Goal: Information Seeking & Learning: Find specific page/section

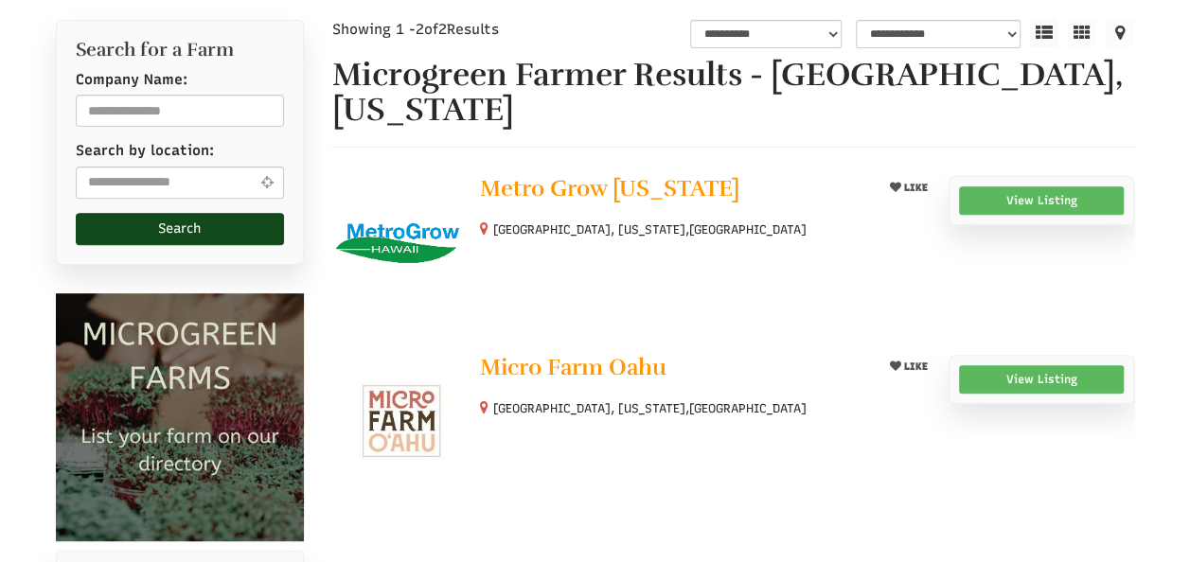
scroll to position [328, 0]
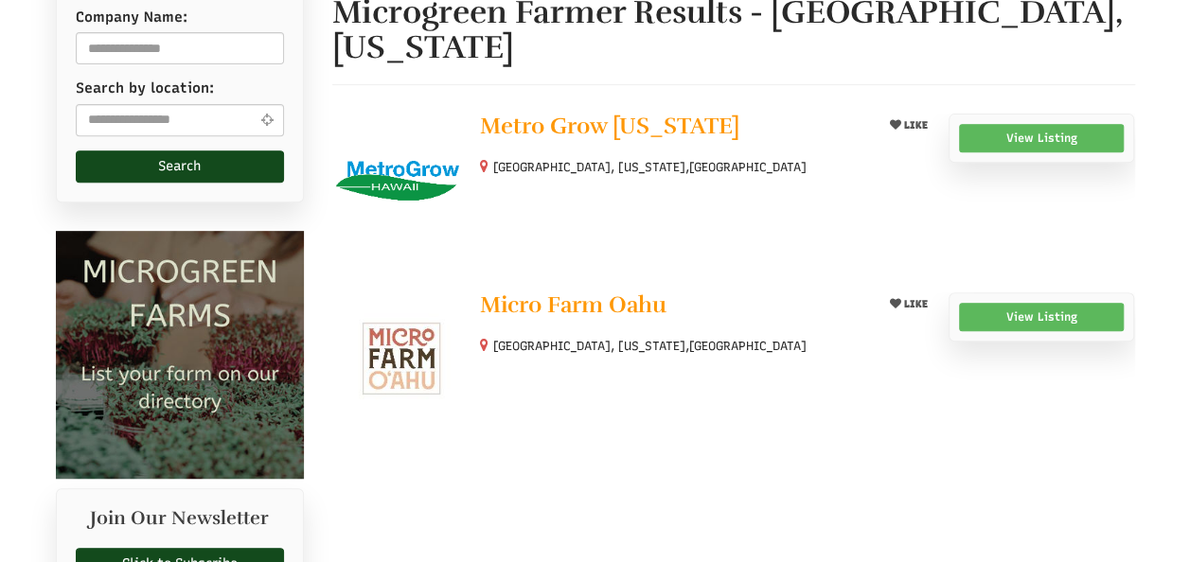
select select "Language Translate Widget"
click at [619, 291] on span "Micro Farm Oahu" at bounding box center [573, 305] width 187 height 28
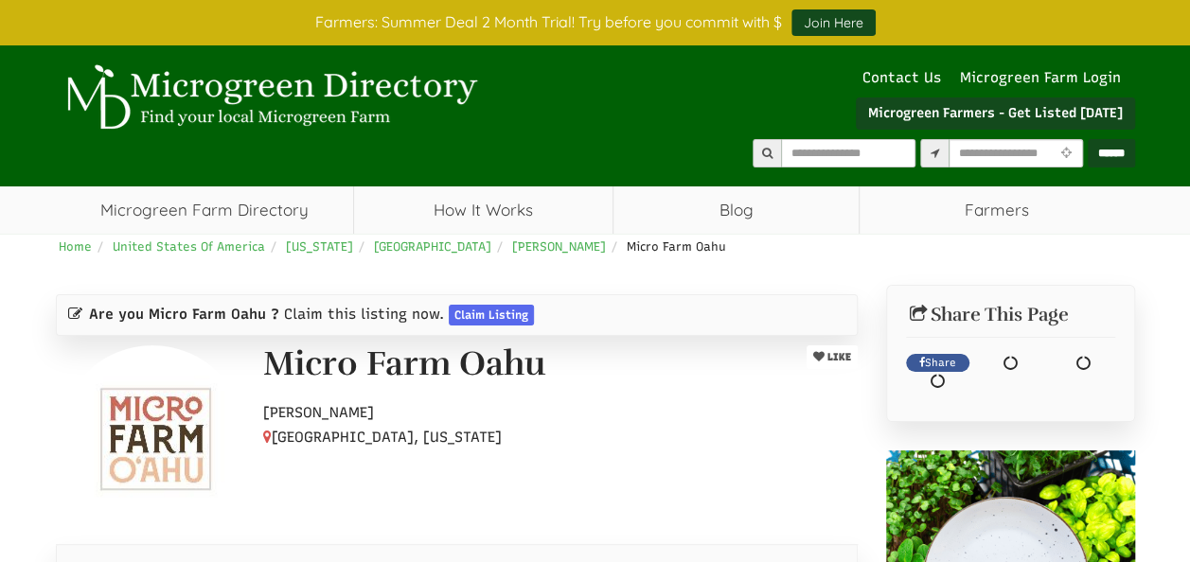
select select "Language Translate Widget"
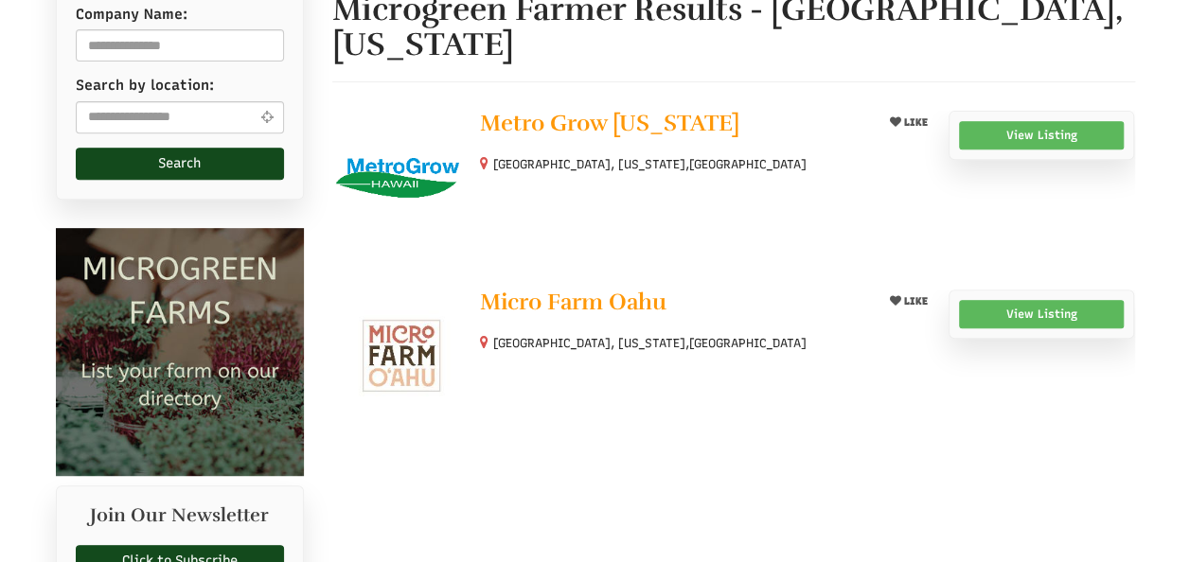
select select "Language Translate Widget"
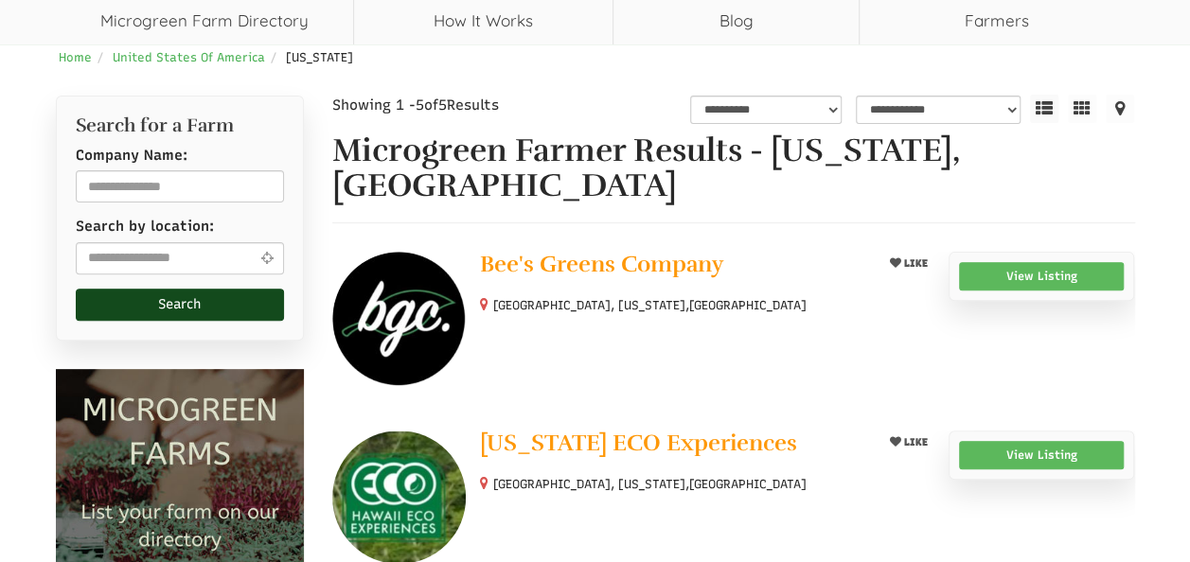
scroll to position [227, 0]
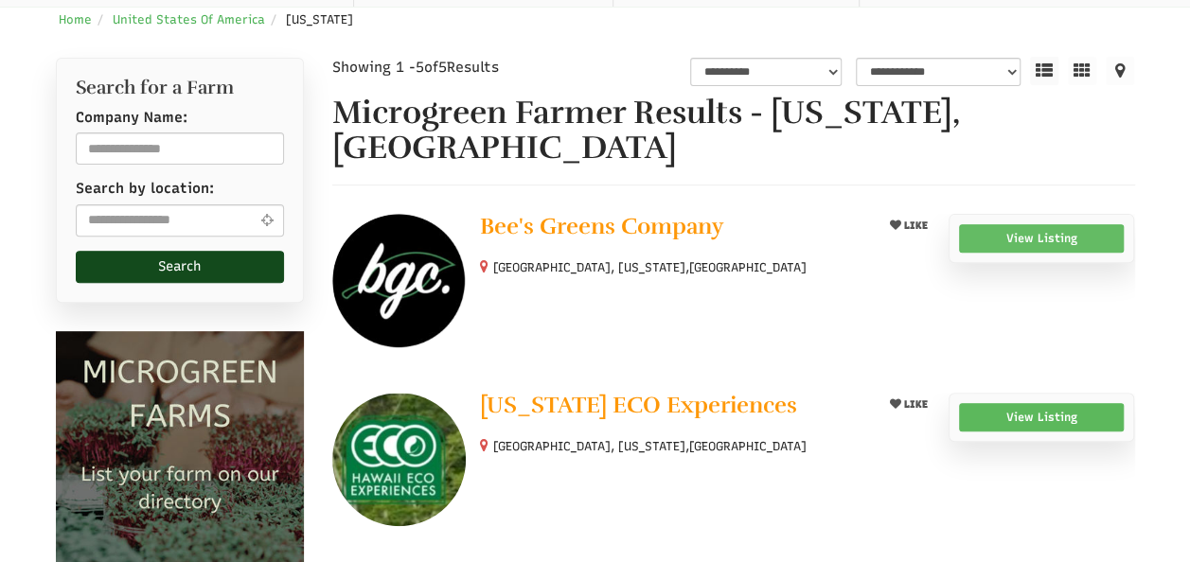
click at [1049, 242] on link "View Listing" at bounding box center [1042, 238] width 166 height 28
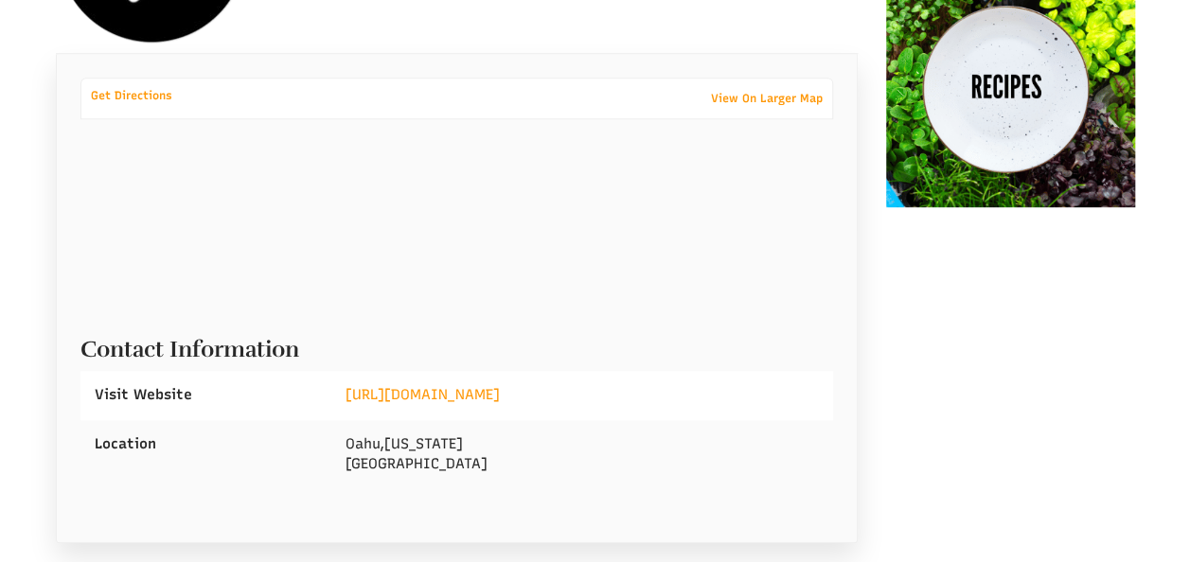
scroll to position [576, 0]
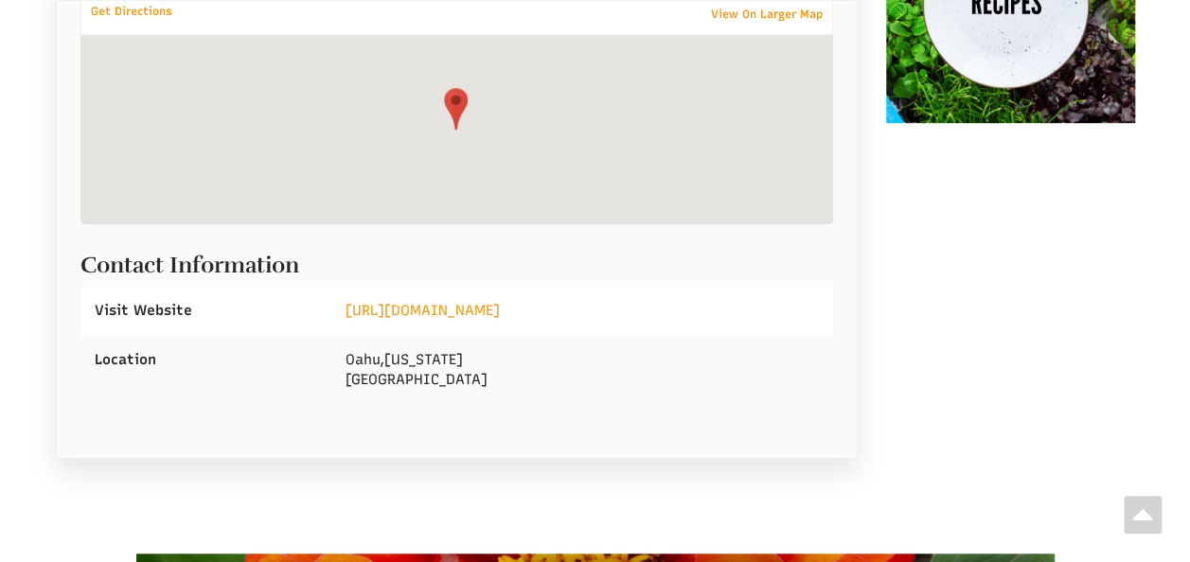
select select "Language Translate Widget"
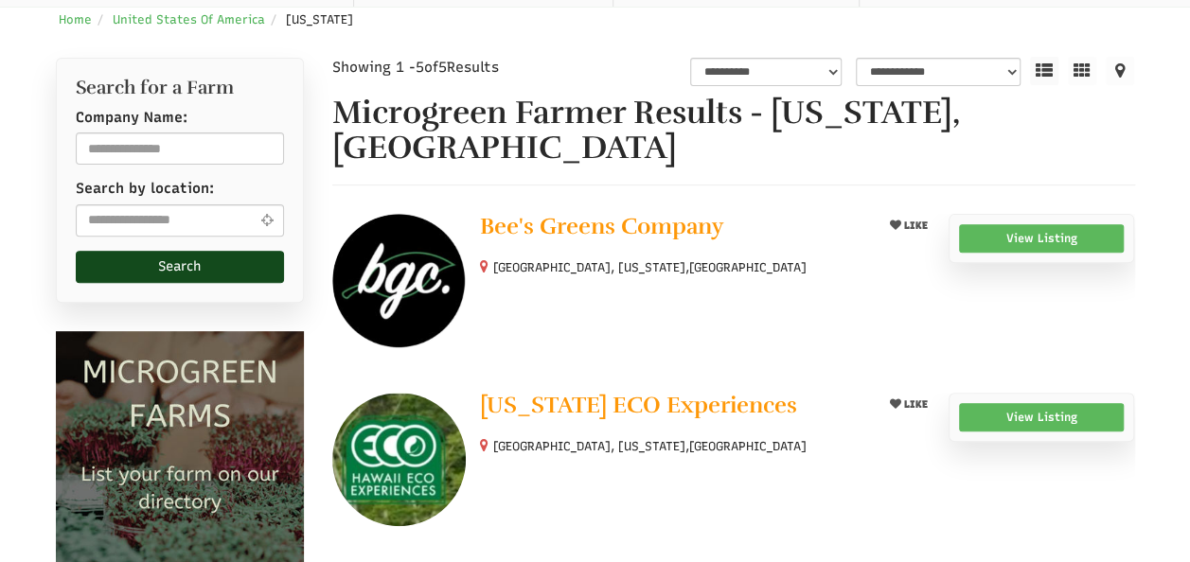
select select "Language Translate Widget"
click at [1053, 416] on link "View Listing" at bounding box center [1042, 417] width 166 height 28
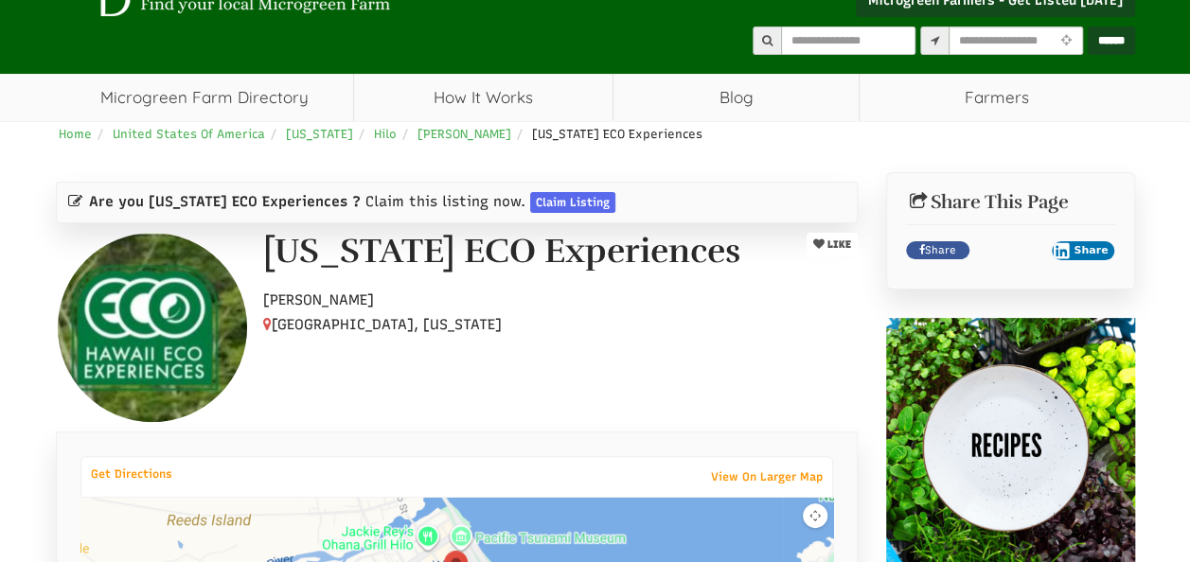
scroll to position [114, 0]
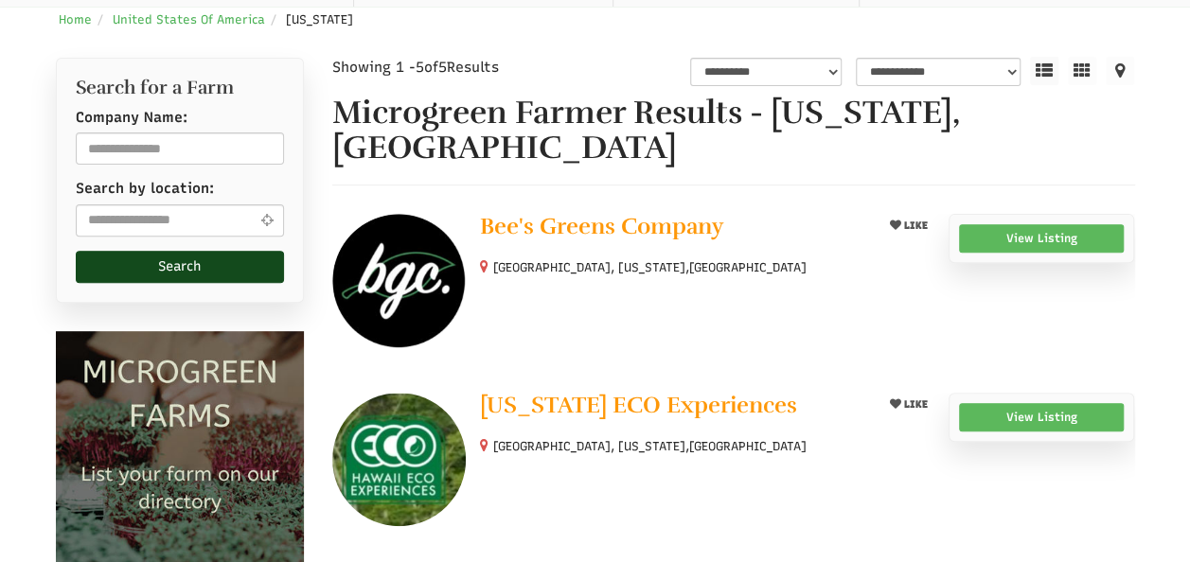
select select "Language Translate Widget"
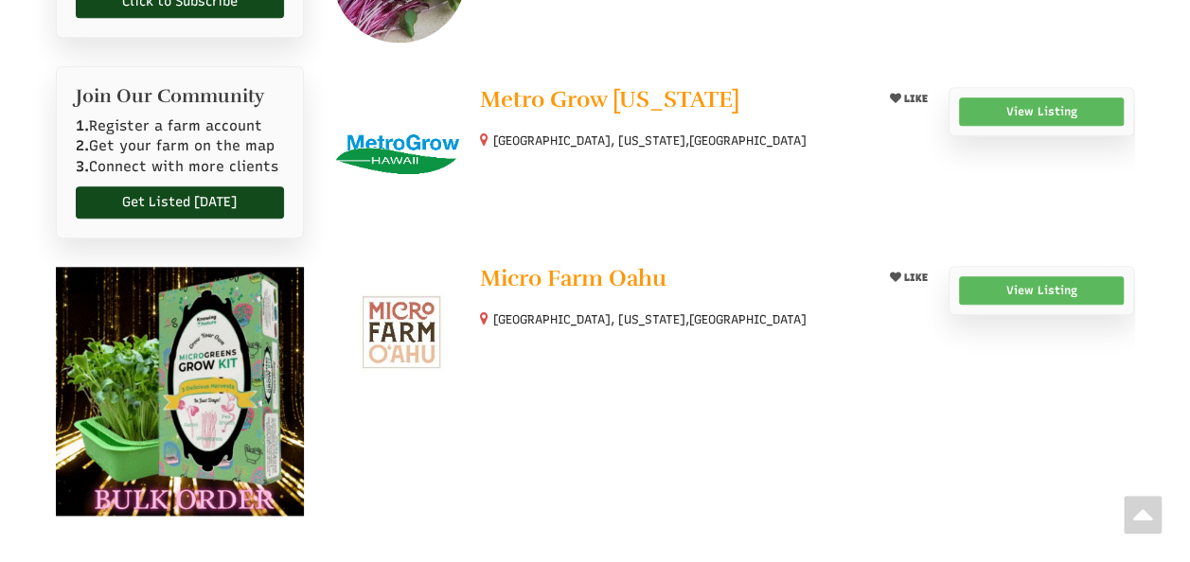
scroll to position [909, 0]
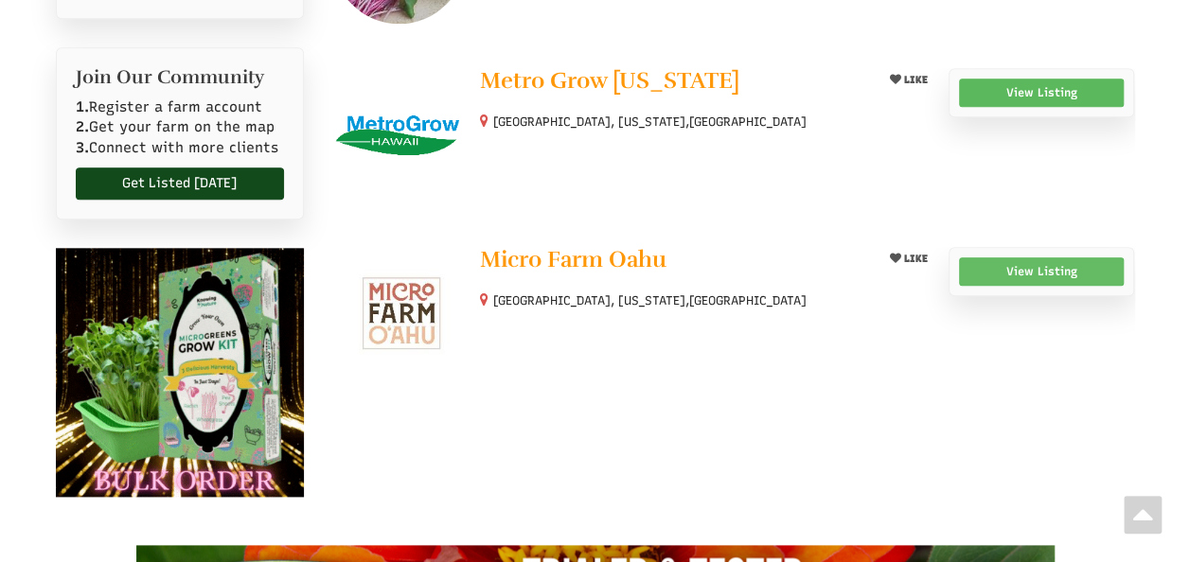
click at [1052, 259] on link "View Listing" at bounding box center [1042, 272] width 166 height 28
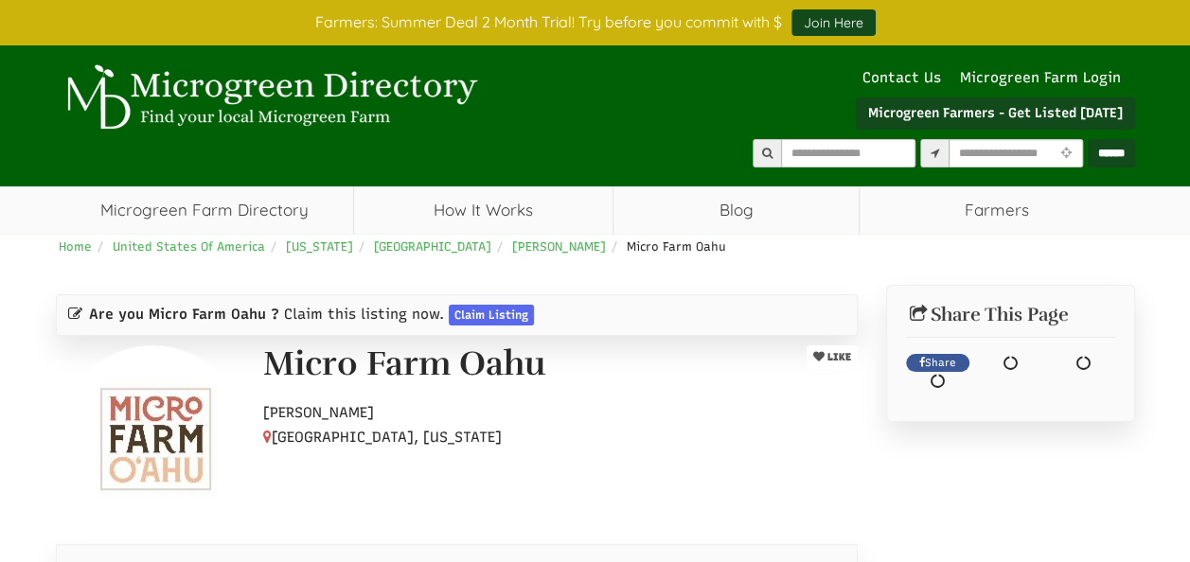
select select "Language Translate Widget"
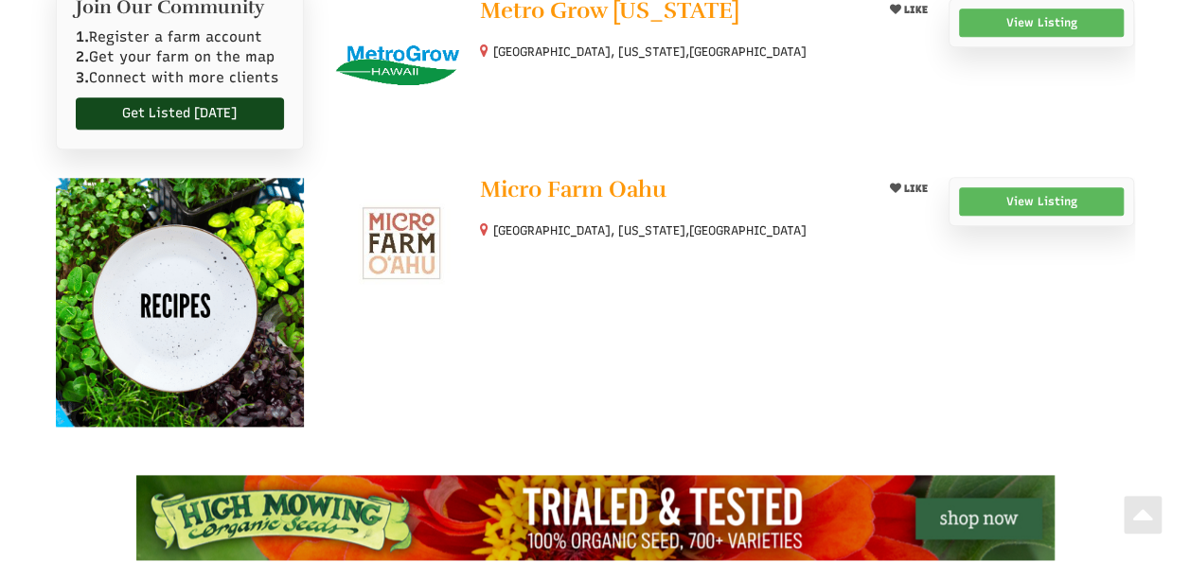
select select "Language Translate Widget"
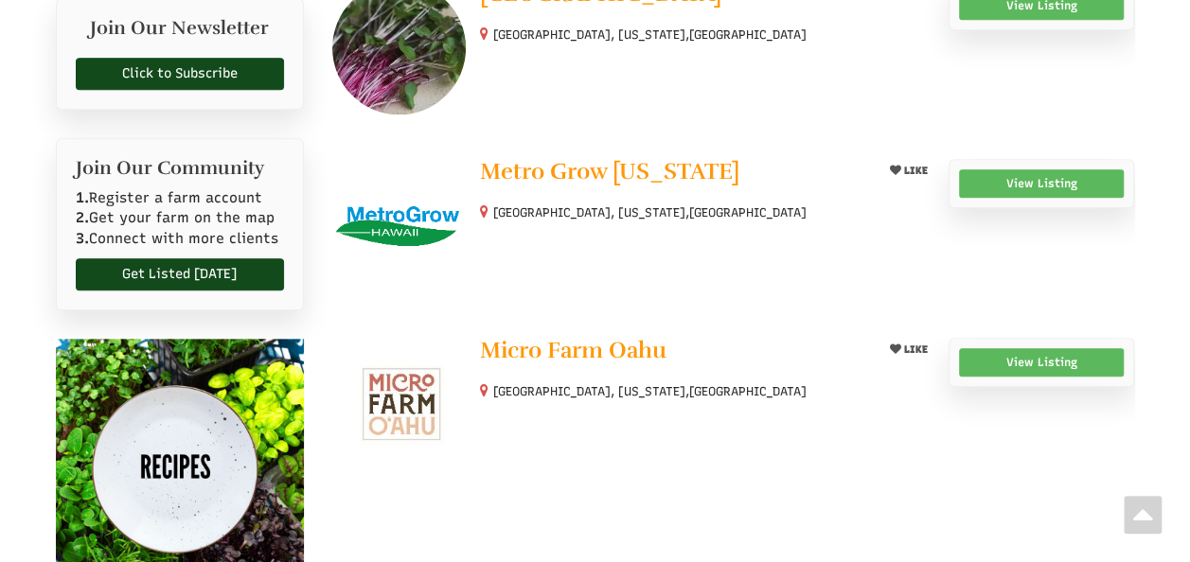
scroll to position [790, 0]
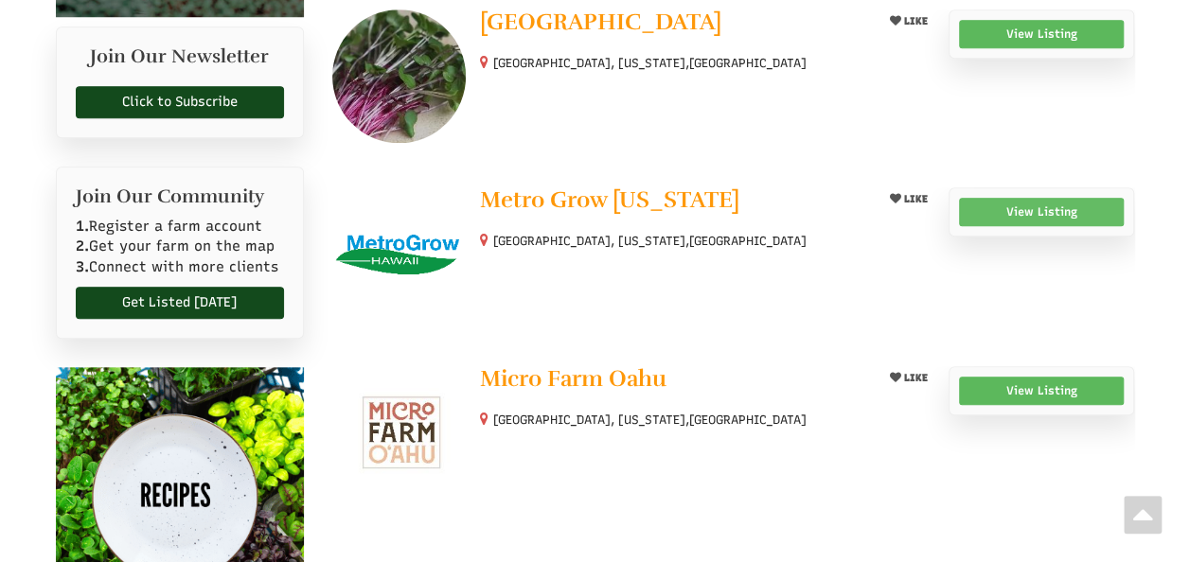
click at [1058, 205] on link "View Listing" at bounding box center [1042, 212] width 166 height 28
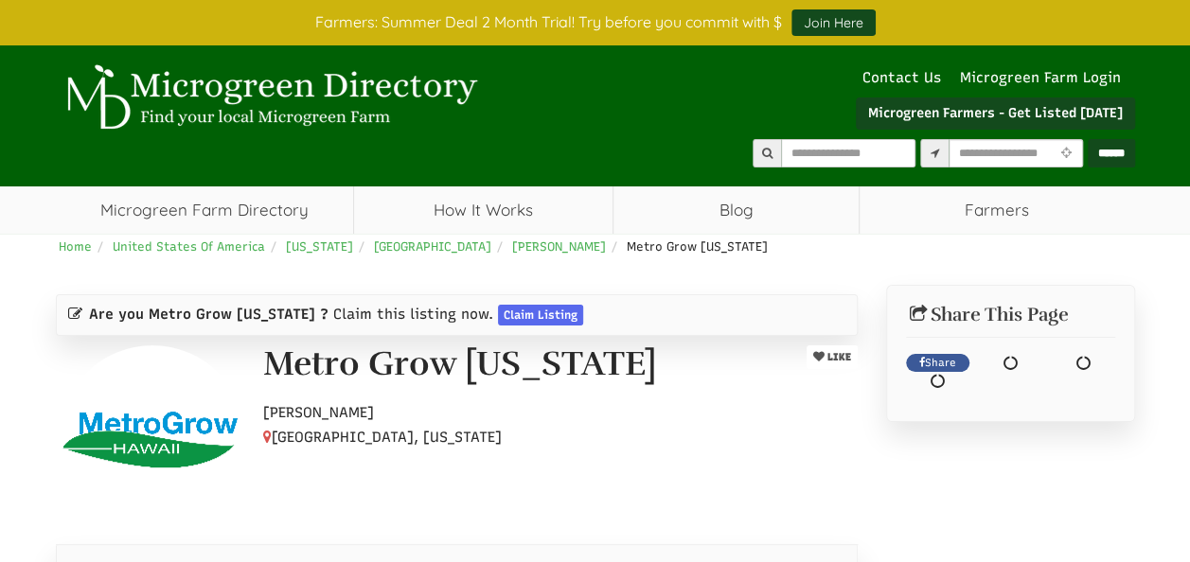
select select "Language Translate Widget"
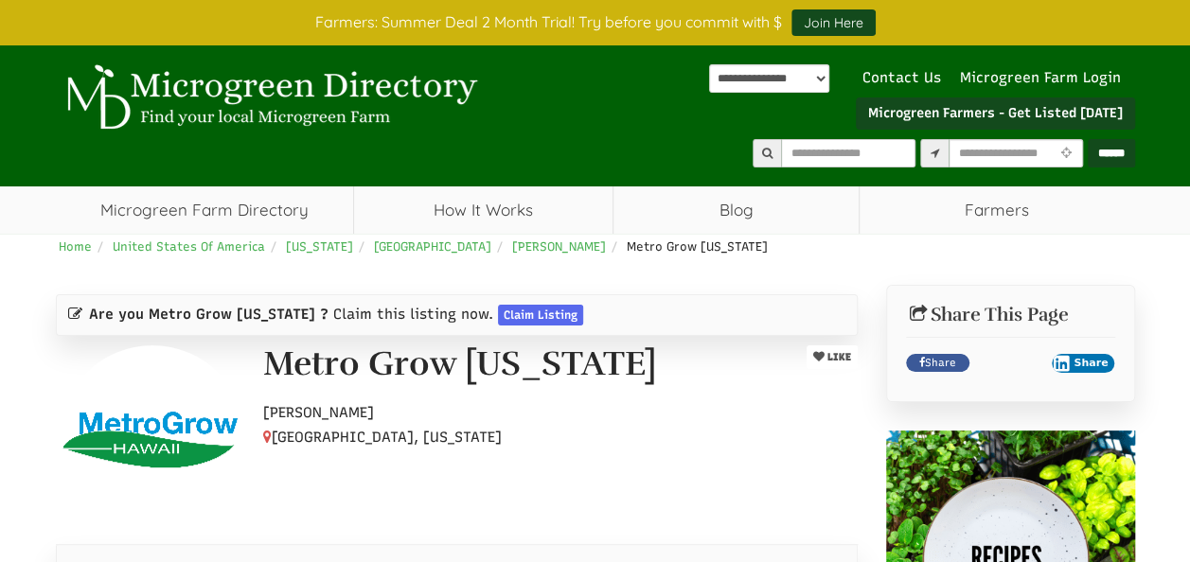
click at [728, 460] on div "Metro Grow [US_STATE] LIKE Hobby Farmer [GEOGRAPHIC_DATA], [US_STATE]" at bounding box center [457, 440] width 831 height 189
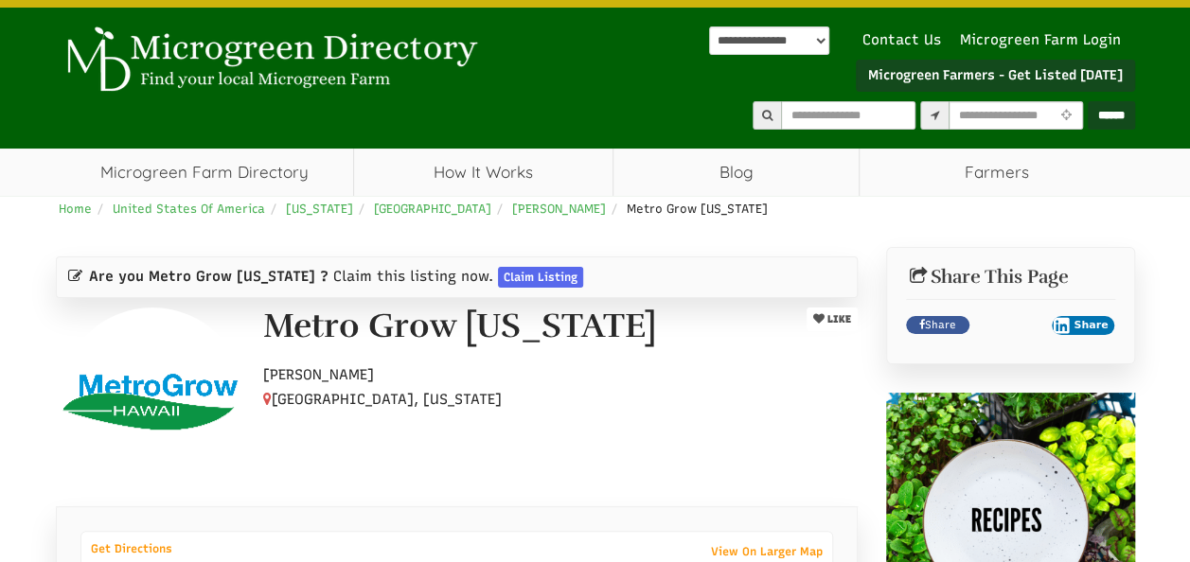
scroll to position [76, 0]
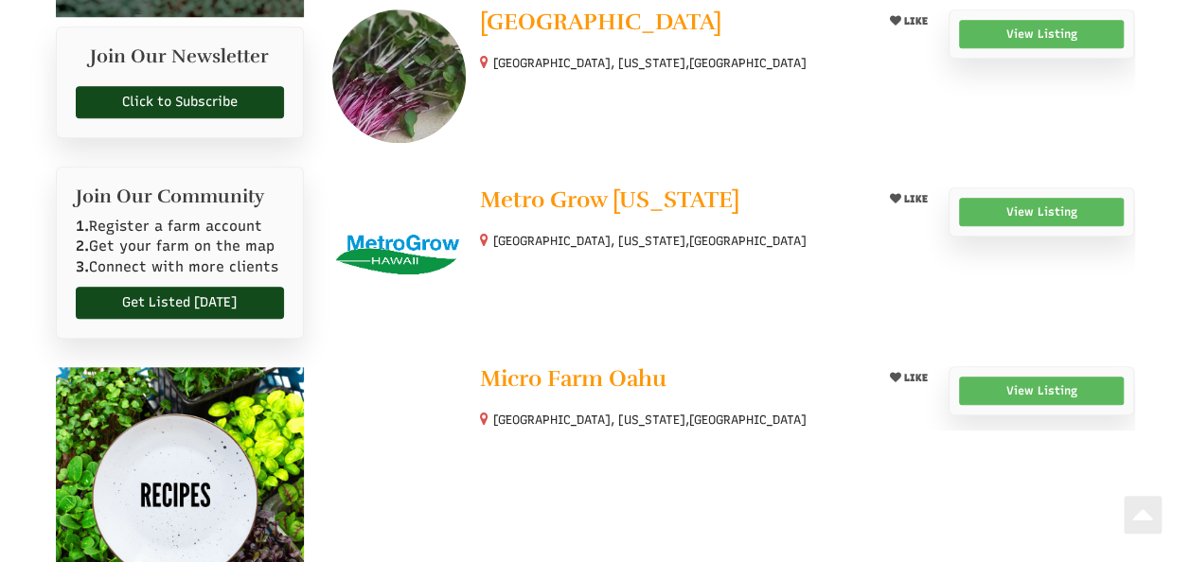
select select "Language Translate Widget"
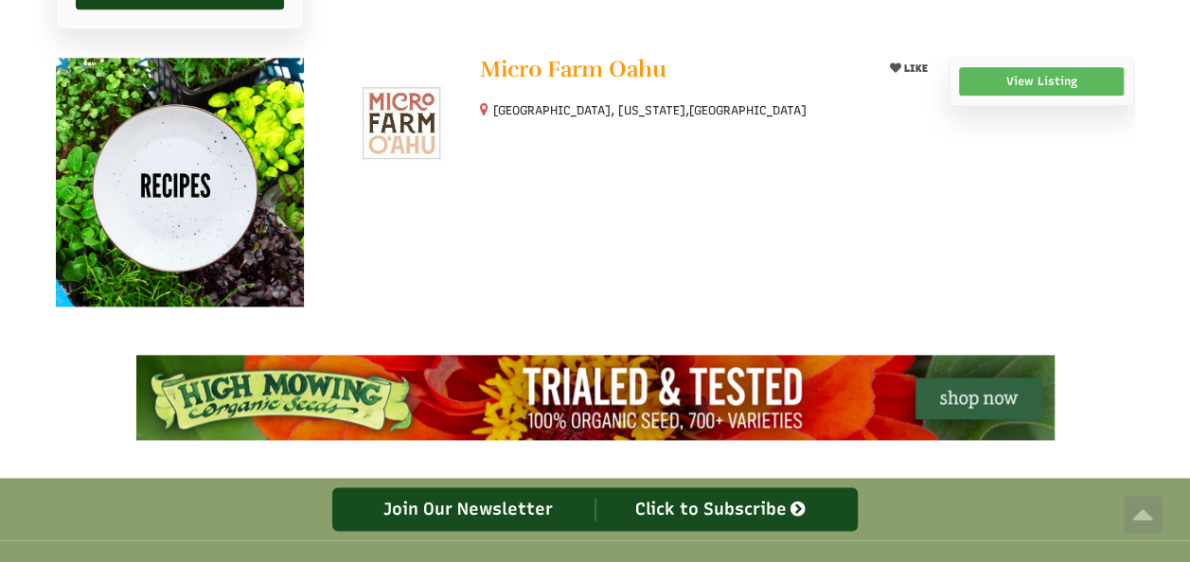
scroll to position [1106, 0]
